Goal: Navigation & Orientation: Find specific page/section

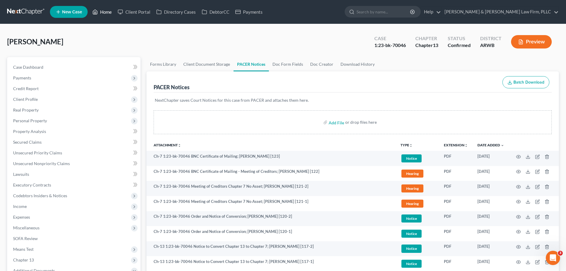
drag, startPoint x: 0, startPoint y: 0, endPoint x: 97, endPoint y: 14, distance: 98.5
click at [97, 14] on icon at bounding box center [95, 12] width 4 height 4
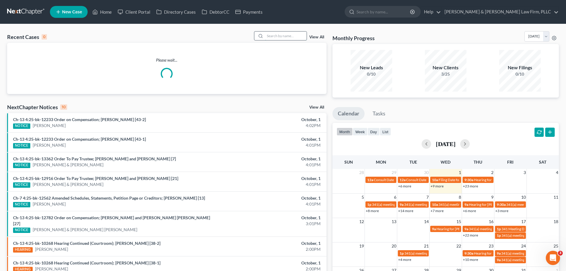
click at [281, 34] on input "search" at bounding box center [286, 35] width 42 height 9
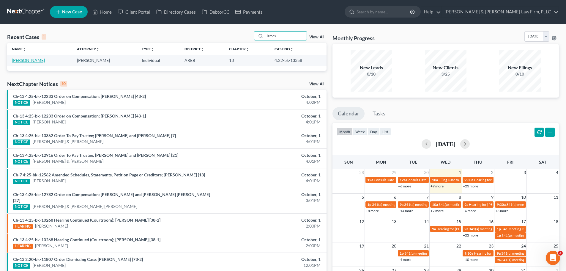
type input "latees"
click at [27, 61] on link "[PERSON_NAME]" at bounding box center [28, 60] width 33 height 5
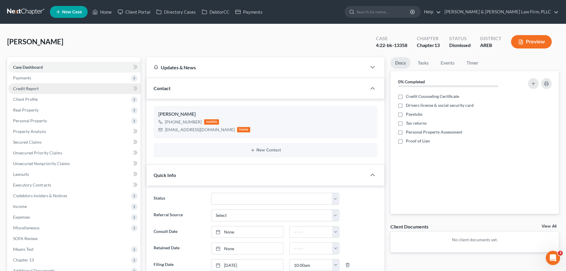
click at [65, 90] on link "Credit Report" at bounding box center [74, 88] width 132 height 11
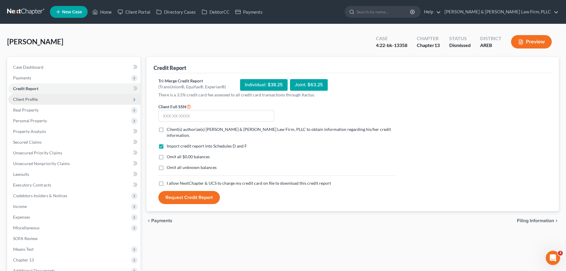
click at [50, 103] on span "Client Profile" at bounding box center [74, 99] width 132 height 11
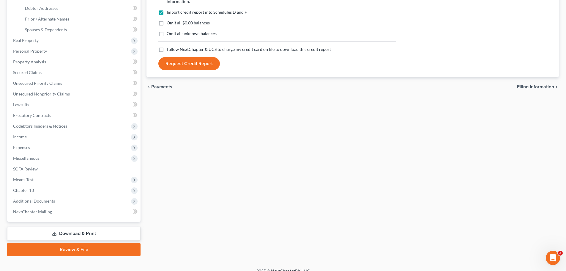
scroll to position [141, 0]
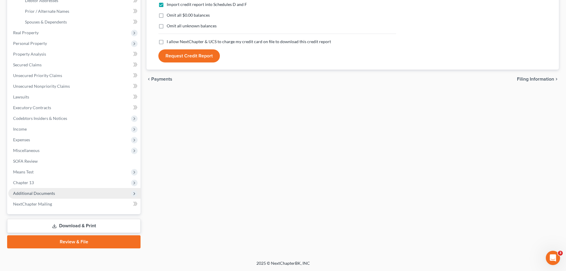
click at [51, 196] on span "Additional Documents" at bounding box center [74, 193] width 132 height 11
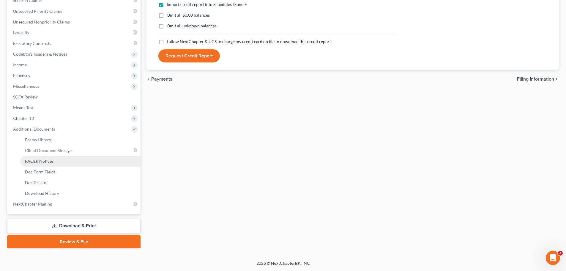
click at [56, 165] on link "PACER Notices" at bounding box center [80, 161] width 120 height 11
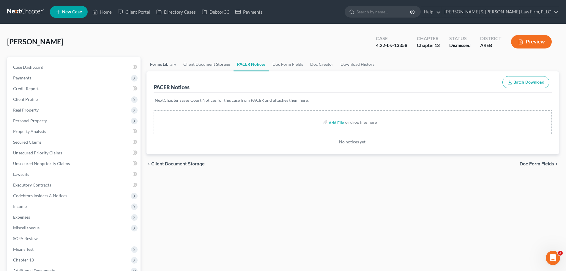
click at [165, 69] on link "Forms Library" at bounding box center [162, 64] width 33 height 14
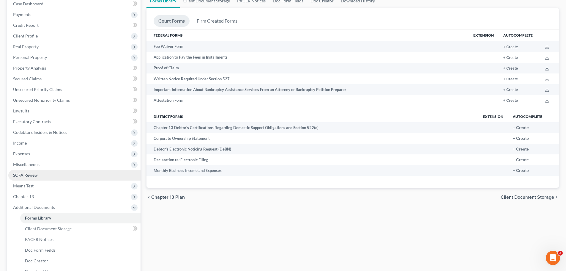
scroll to position [89, 0]
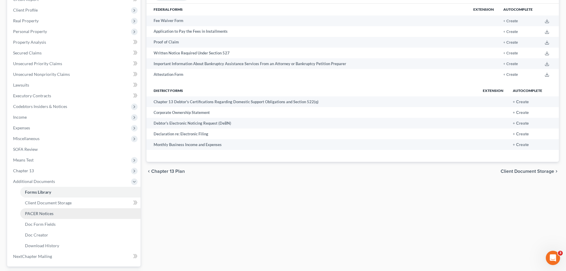
click at [54, 214] on link "PACER Notices" at bounding box center [80, 213] width 120 height 11
